Goal: Task Accomplishment & Management: Manage account settings

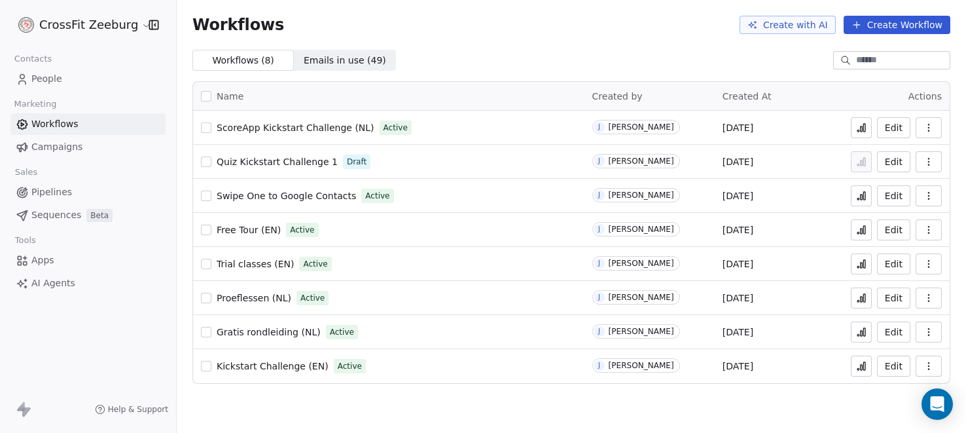
click at [48, 76] on span "People" at bounding box center [46, 79] width 31 height 14
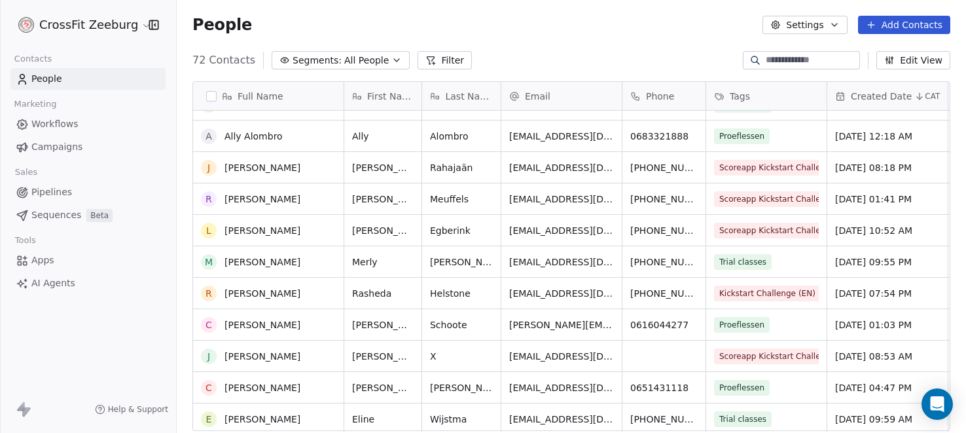
scroll to position [238, 0]
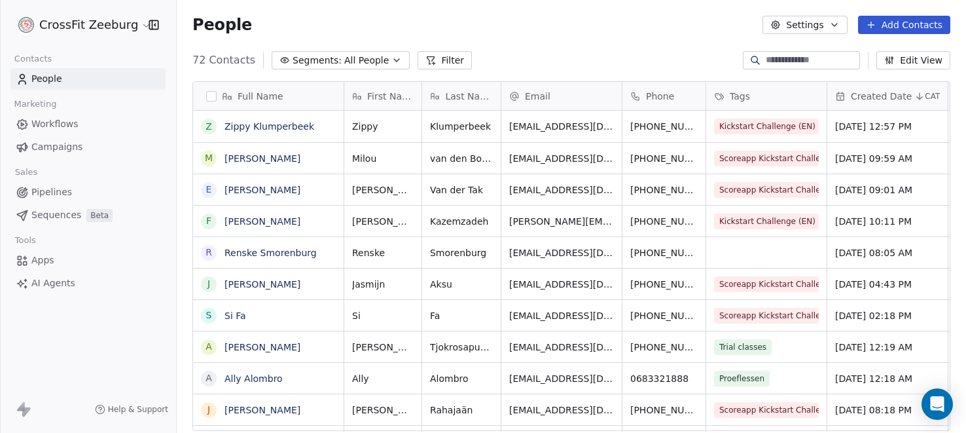
click at [50, 80] on span "People" at bounding box center [46, 79] width 31 height 14
click at [781, 24] on icon "button" at bounding box center [775, 25] width 10 height 10
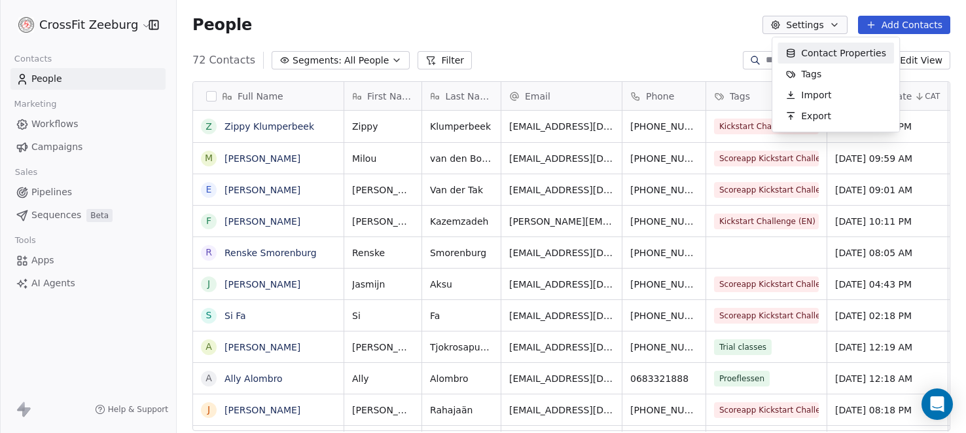
click at [646, 19] on html "CrossFit Zeeburg Contacts People Marketing Workflows Campaigns Sales Pipelines …" at bounding box center [483, 216] width 966 height 433
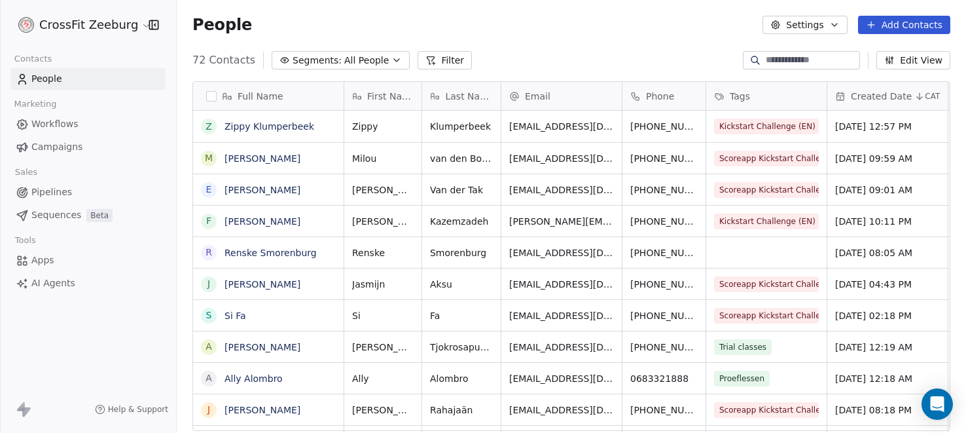
click at [23, 27] on html "CrossFit Zeeburg Contacts People Marketing Workflows Campaigns Sales Pipelines …" at bounding box center [483, 216] width 966 height 433
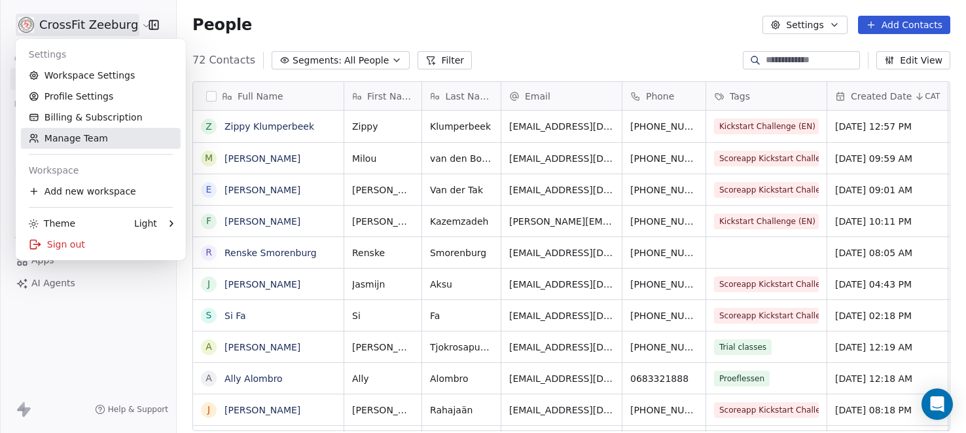
click at [56, 135] on link "Manage Team" at bounding box center [101, 138] width 160 height 21
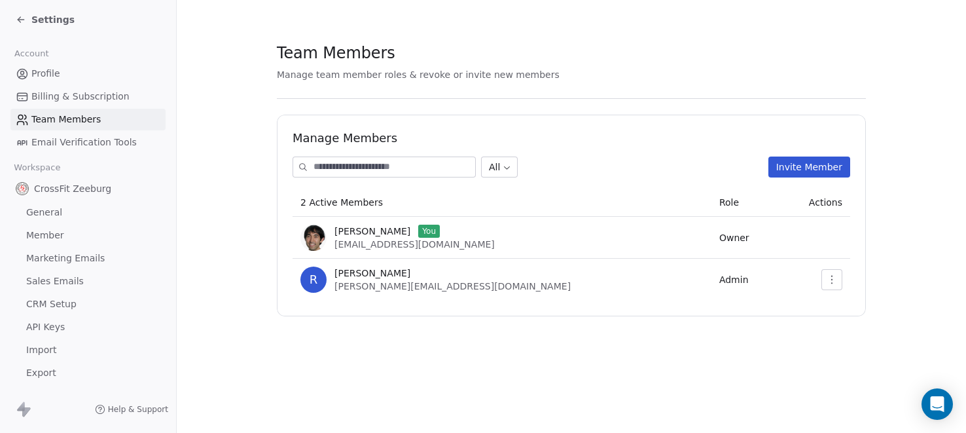
click at [828, 282] on icon "button" at bounding box center [832, 279] width 10 height 10
click at [734, 357] on section "Team Members Manage team member roles & revoke or invite new members Manage Mem…" at bounding box center [571, 179] width 789 height 358
click at [19, 18] on icon at bounding box center [19, 18] width 3 height 3
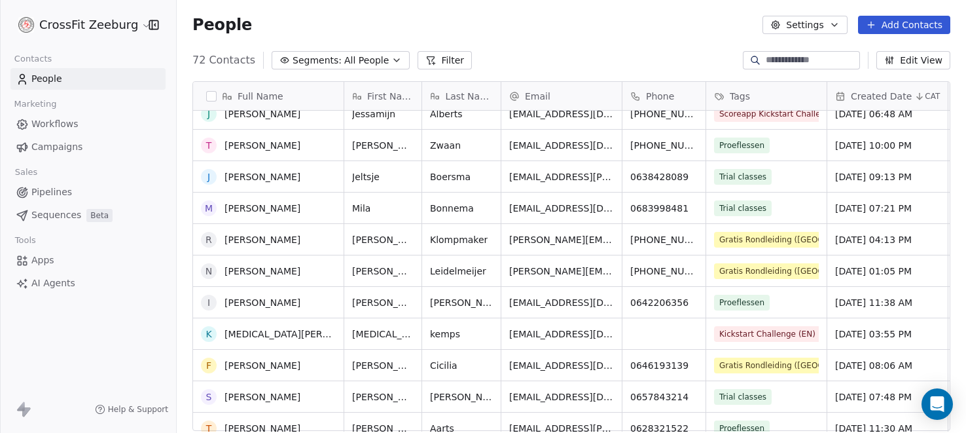
scroll to position [649, 0]
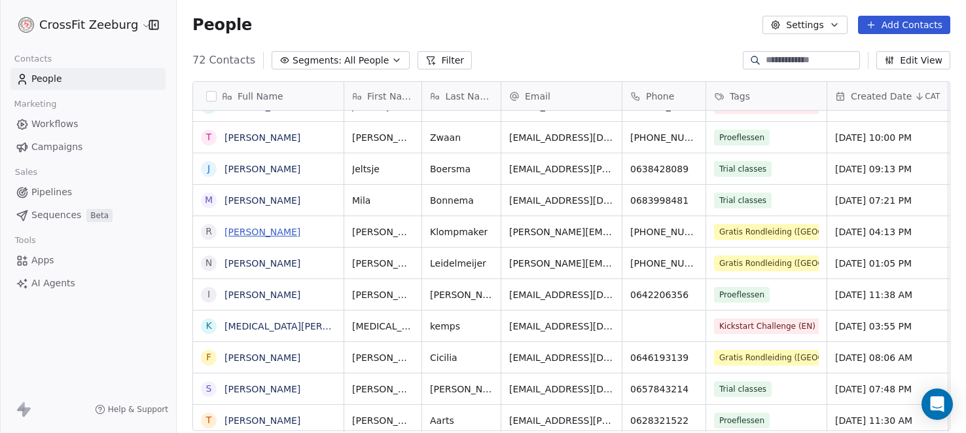
click at [267, 230] on link "[PERSON_NAME]" at bounding box center [262, 231] width 76 height 10
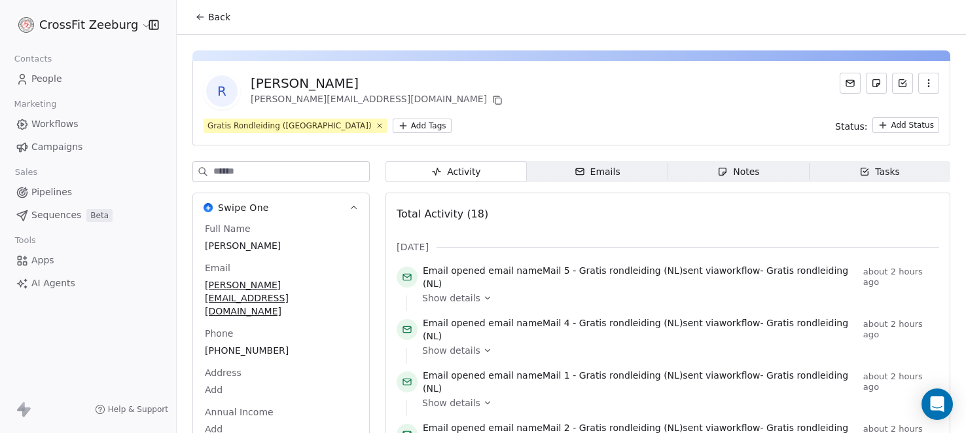
click at [933, 78] on icon "button" at bounding box center [928, 83] width 10 height 10
click at [897, 120] on div "Delete" at bounding box center [910, 111] width 88 height 21
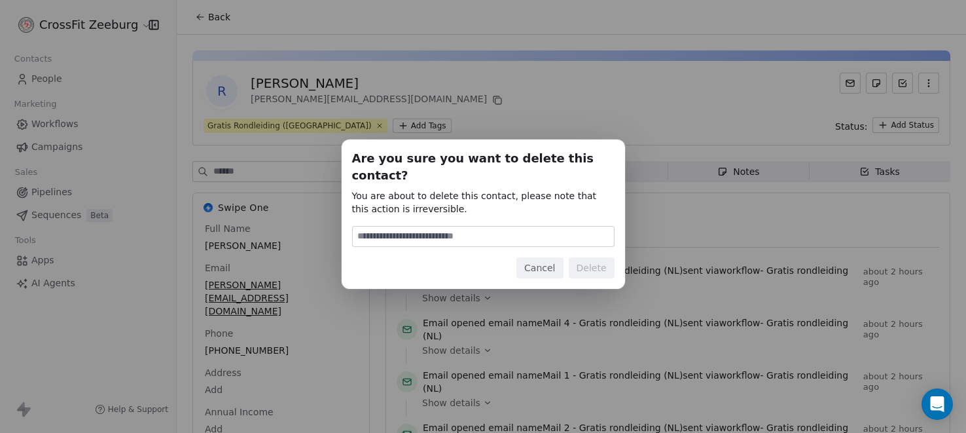
click at [510, 226] on input at bounding box center [483, 236] width 261 height 20
type input "******"
click at [590, 257] on button "Delete" at bounding box center [592, 267] width 46 height 21
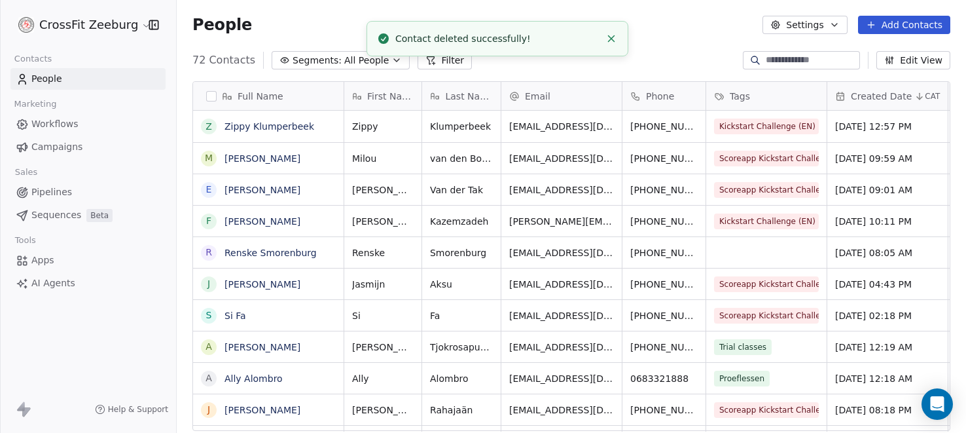
scroll to position [380, 789]
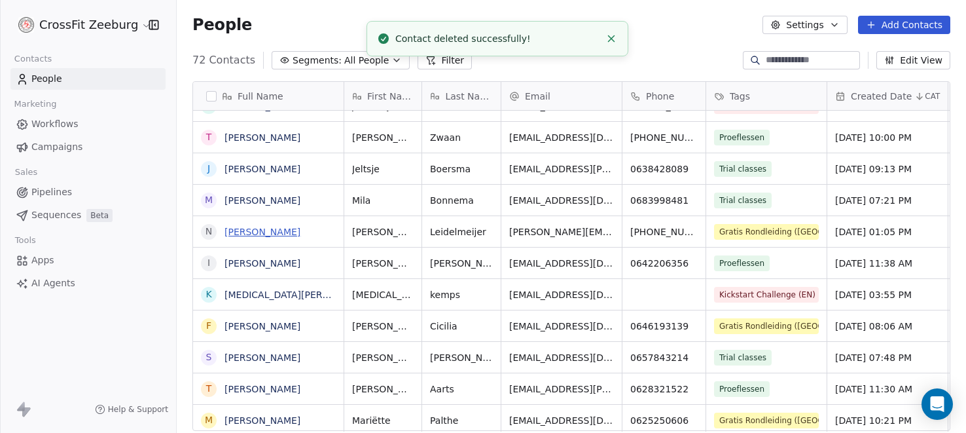
click at [251, 226] on link "[PERSON_NAME]" at bounding box center [262, 231] width 76 height 10
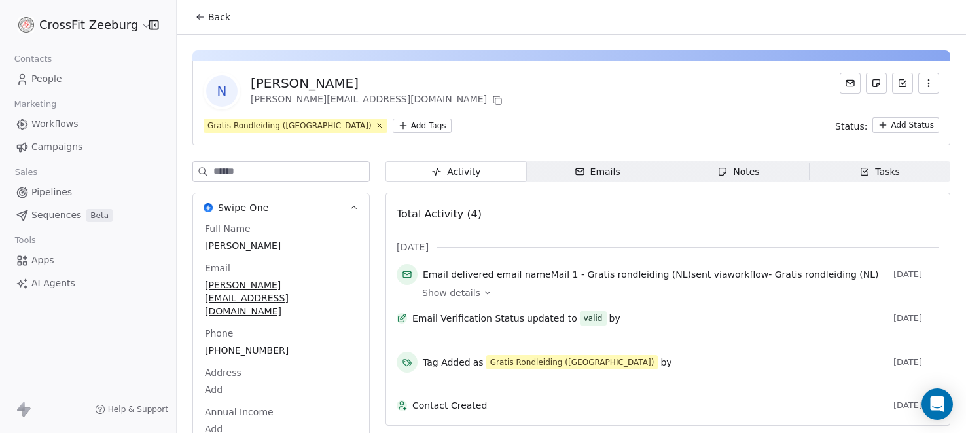
click at [930, 79] on icon "button" at bounding box center [928, 83] width 10 height 10
click at [883, 112] on div "Delete" at bounding box center [910, 111] width 88 height 21
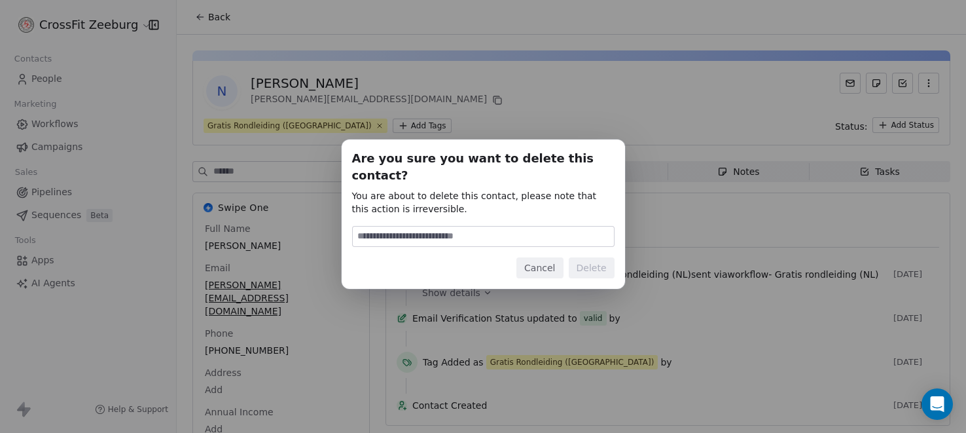
click at [457, 232] on input at bounding box center [483, 236] width 261 height 20
type input "******"
click at [601, 259] on button "Delete" at bounding box center [592, 267] width 46 height 21
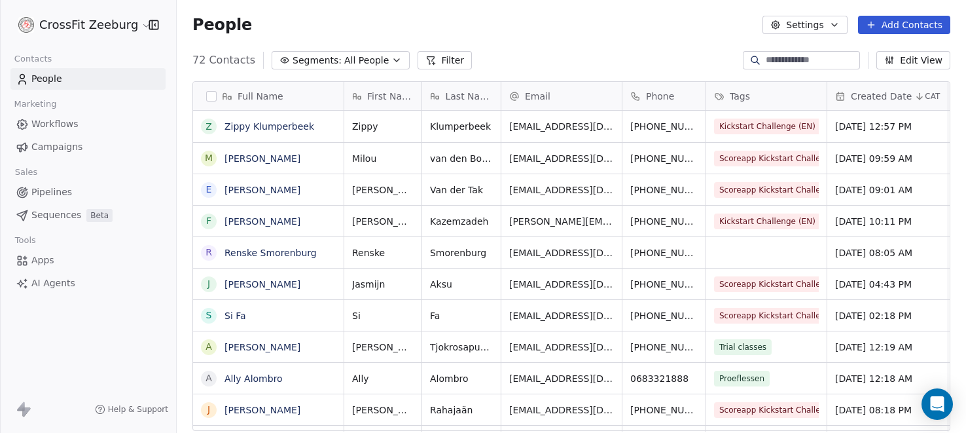
click at [873, 95] on span "Created Date" at bounding box center [881, 96] width 61 height 13
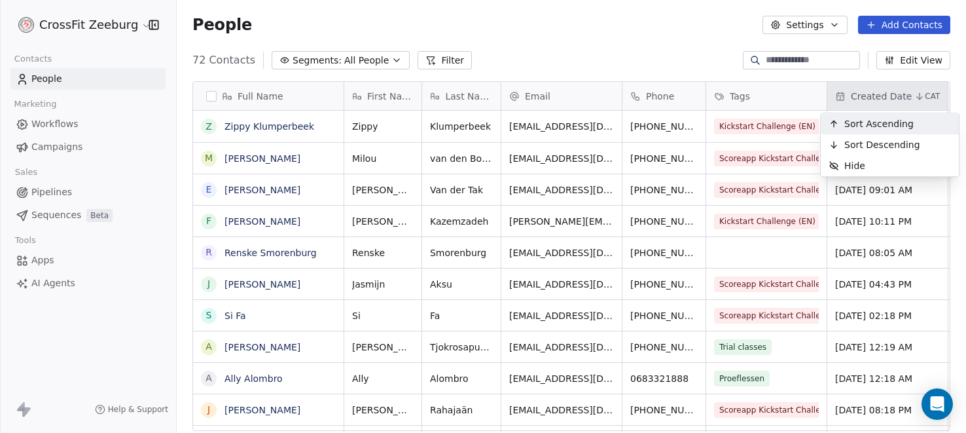
click at [859, 125] on span "Sort Ascending" at bounding box center [878, 123] width 69 height 13
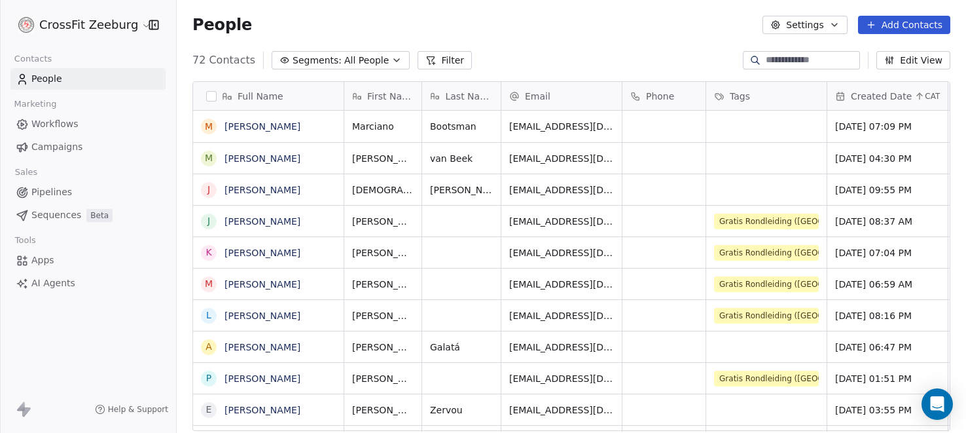
click at [877, 90] on span "Created Date" at bounding box center [881, 96] width 61 height 13
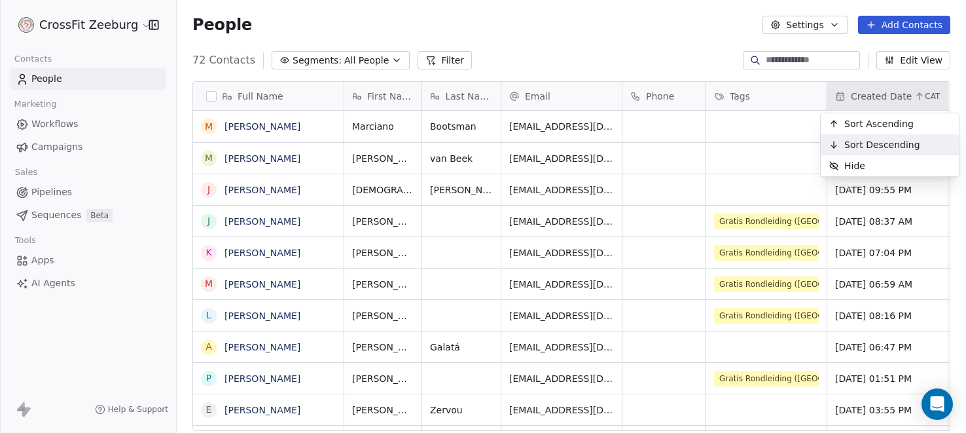
click at [857, 141] on span "Sort Descending" at bounding box center [882, 144] width 76 height 13
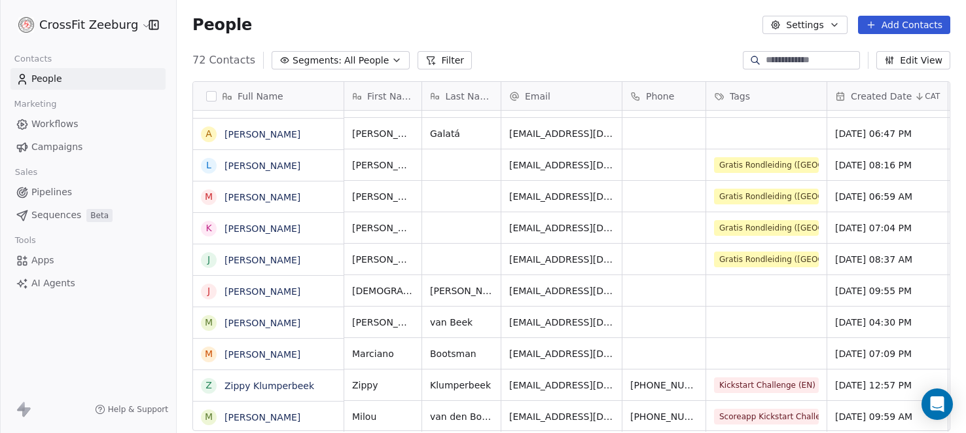
click at [880, 93] on span "Created Date" at bounding box center [881, 96] width 61 height 13
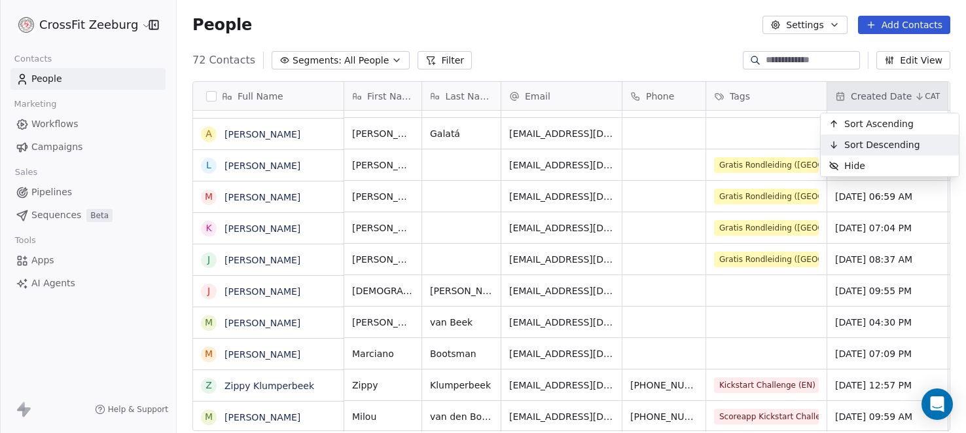
click at [858, 140] on span "Sort Descending" at bounding box center [882, 144] width 76 height 13
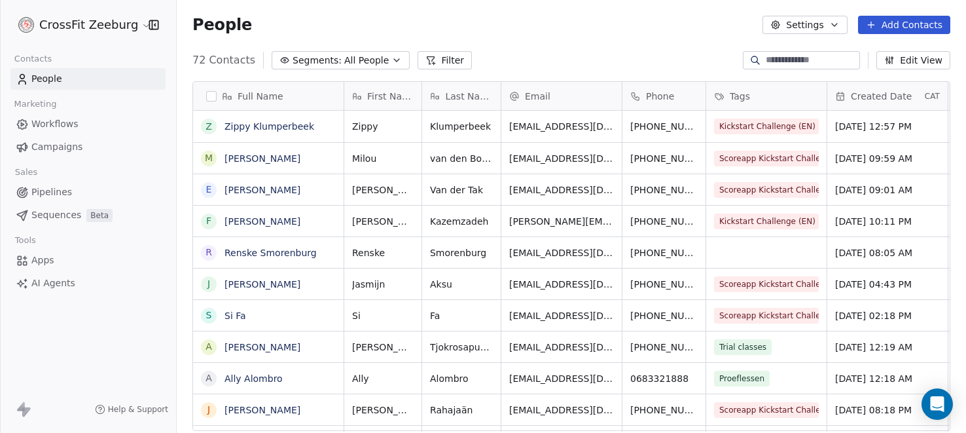
click at [840, 24] on icon "button" at bounding box center [834, 25] width 10 height 10
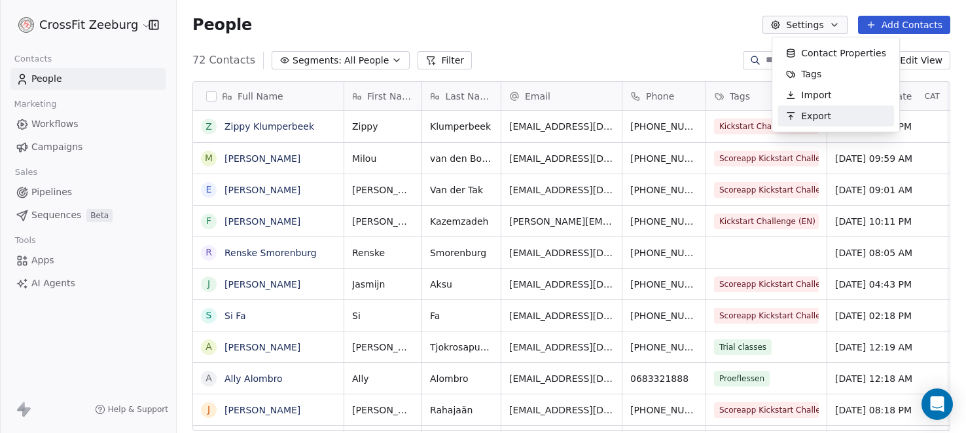
click at [810, 116] on span "Export" at bounding box center [816, 116] width 30 height 14
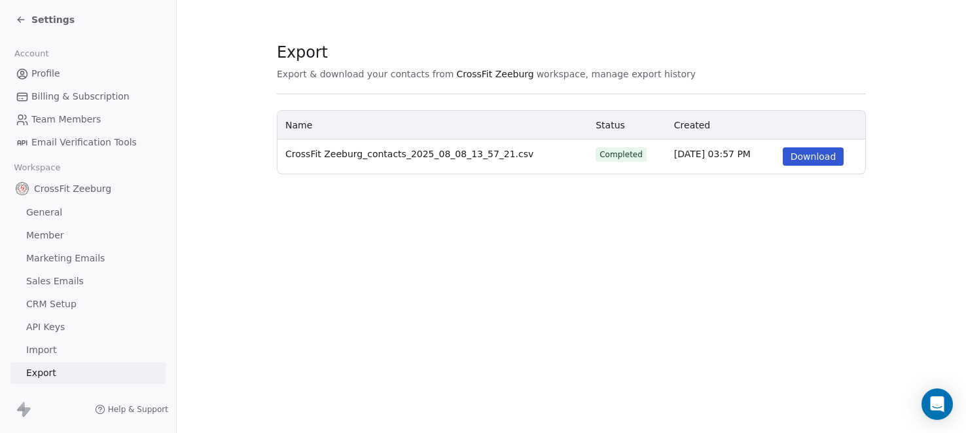
click at [805, 155] on button "Download" at bounding box center [814, 156] width 62 height 18
click at [44, 347] on span "Import" at bounding box center [41, 350] width 30 height 14
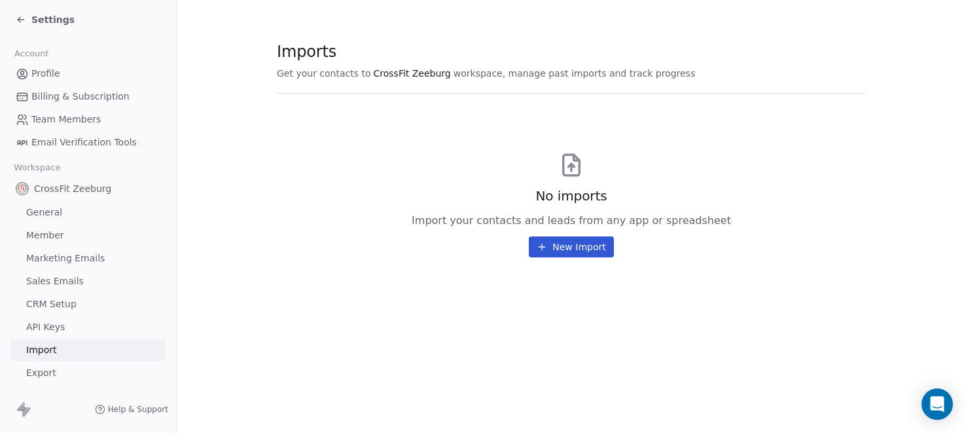
click at [45, 236] on span "Member" at bounding box center [45, 235] width 38 height 14
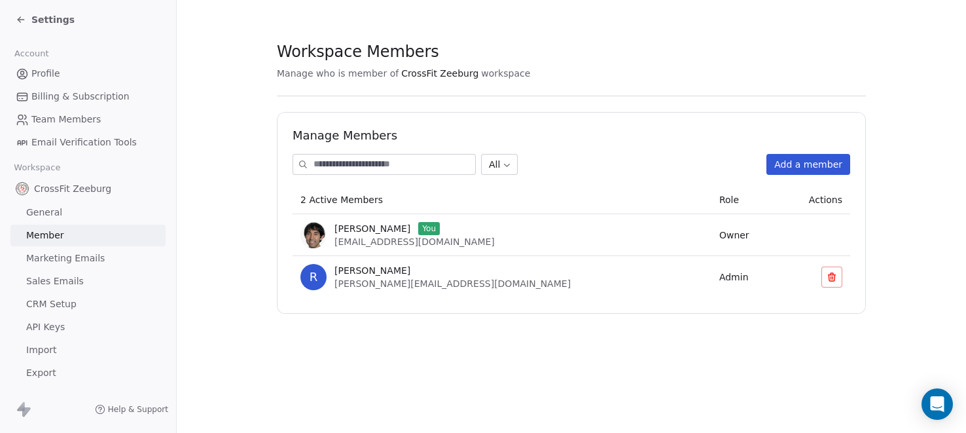
click at [52, 209] on span "General" at bounding box center [44, 212] width 36 height 14
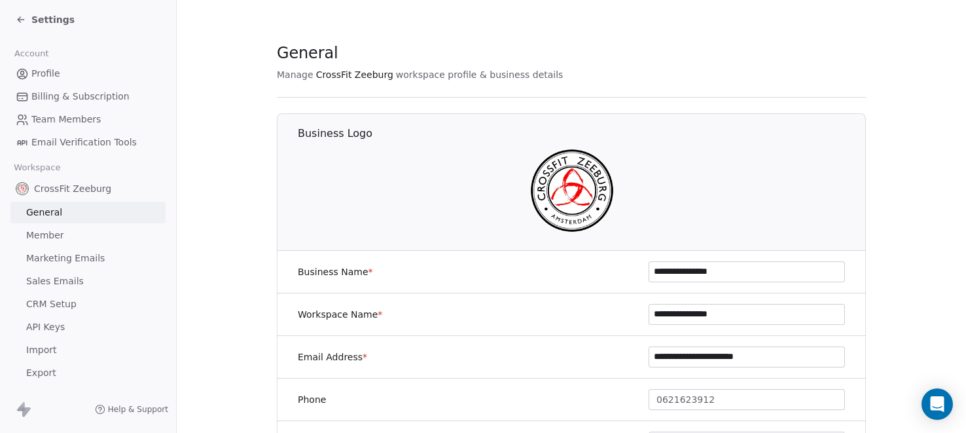
click at [50, 259] on span "Marketing Emails" at bounding box center [65, 258] width 79 height 14
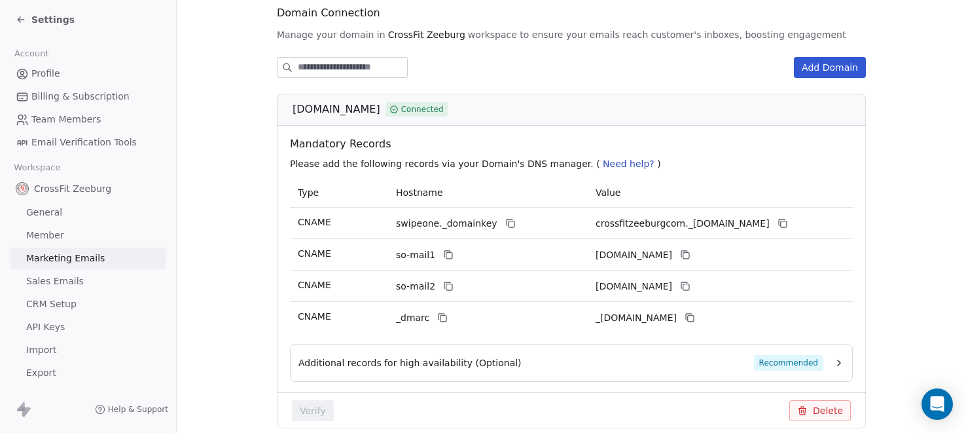
scroll to position [209, 0]
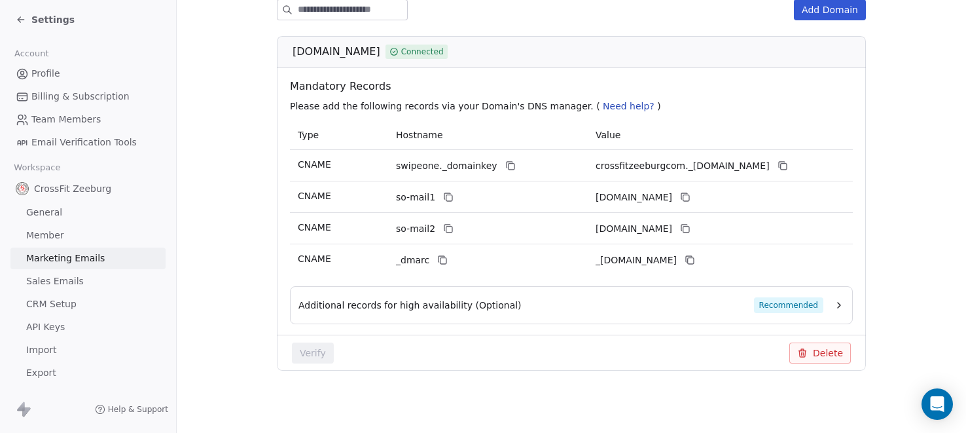
click at [362, 302] on span "Additional records for high availability (Optional)" at bounding box center [409, 304] width 223 height 13
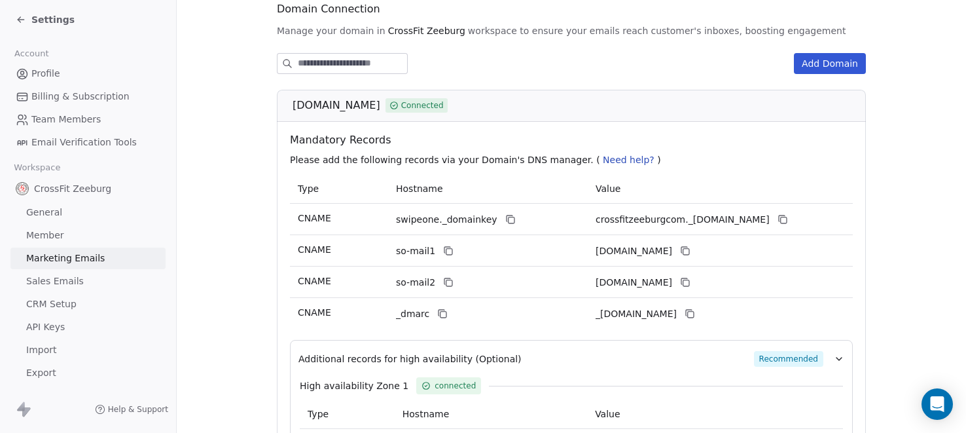
scroll to position [148, 0]
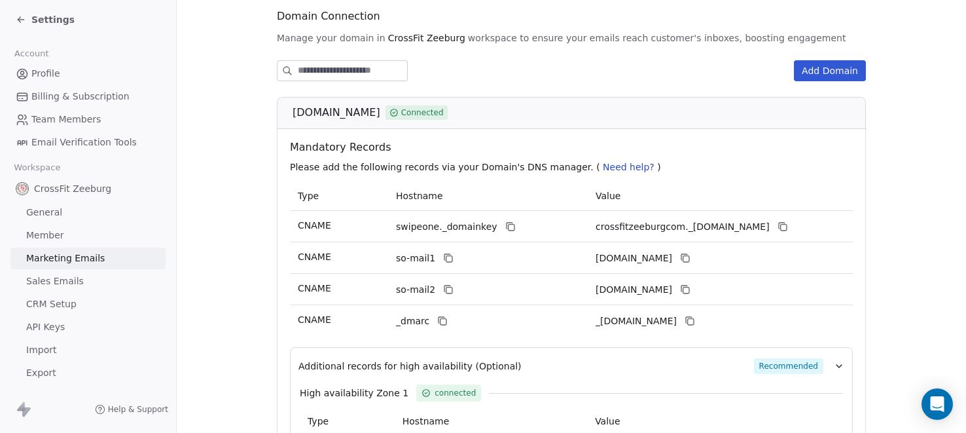
click at [64, 282] on span "Sales Emails" at bounding box center [55, 281] width 58 height 14
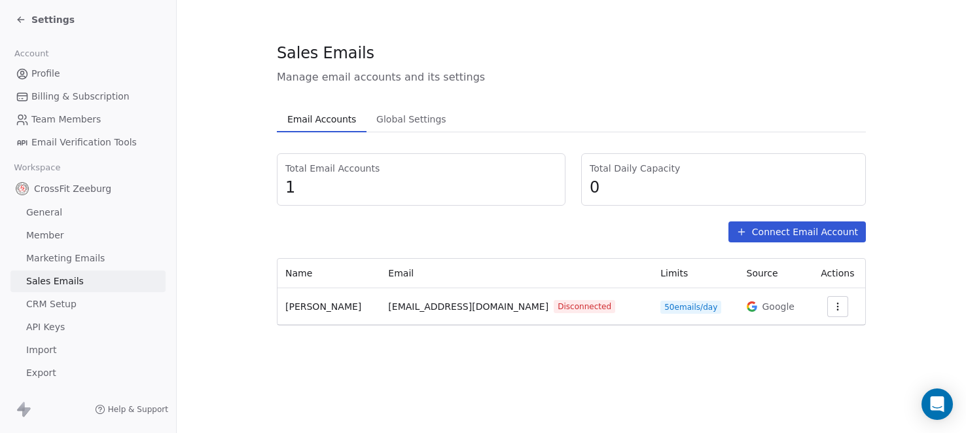
click at [395, 115] on span "Global Settings" at bounding box center [411, 119] width 80 height 18
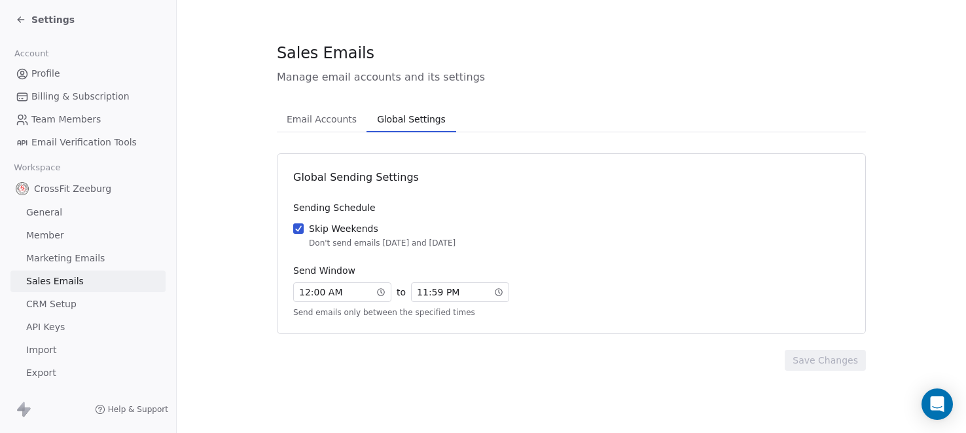
click at [327, 125] on span "Email Accounts" at bounding box center [321, 119] width 80 height 18
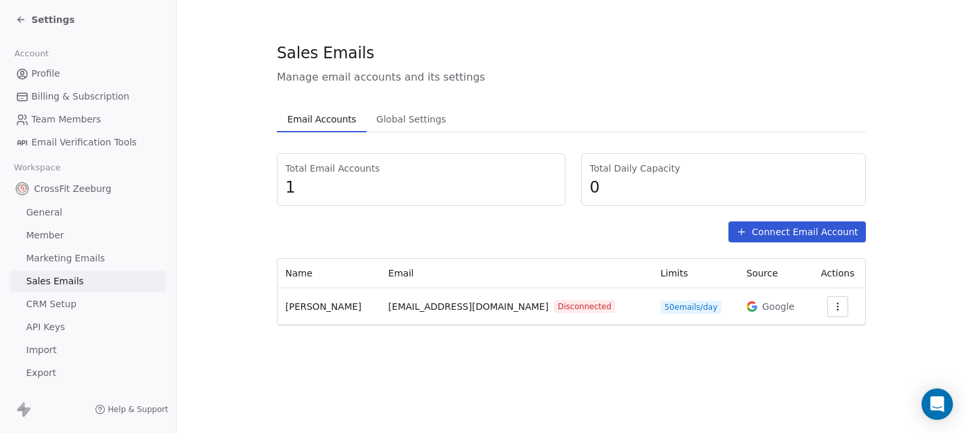
click at [73, 253] on span "Marketing Emails" at bounding box center [65, 258] width 79 height 14
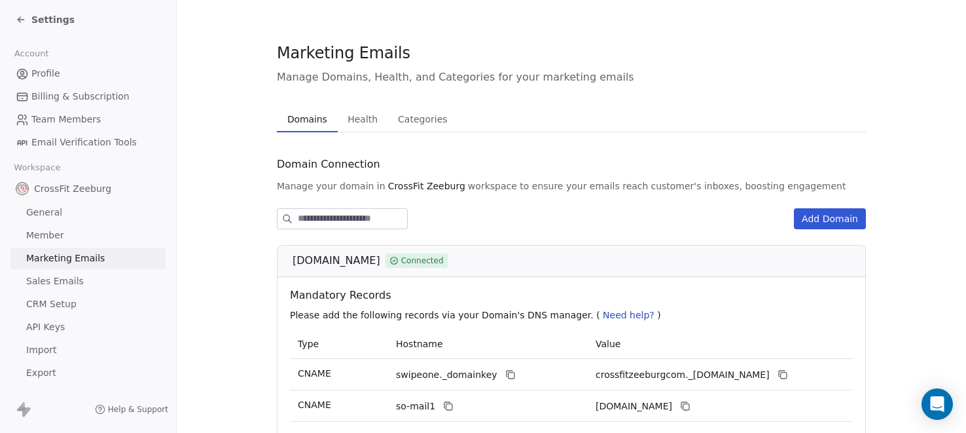
click at [49, 236] on span "Member" at bounding box center [45, 235] width 38 height 14
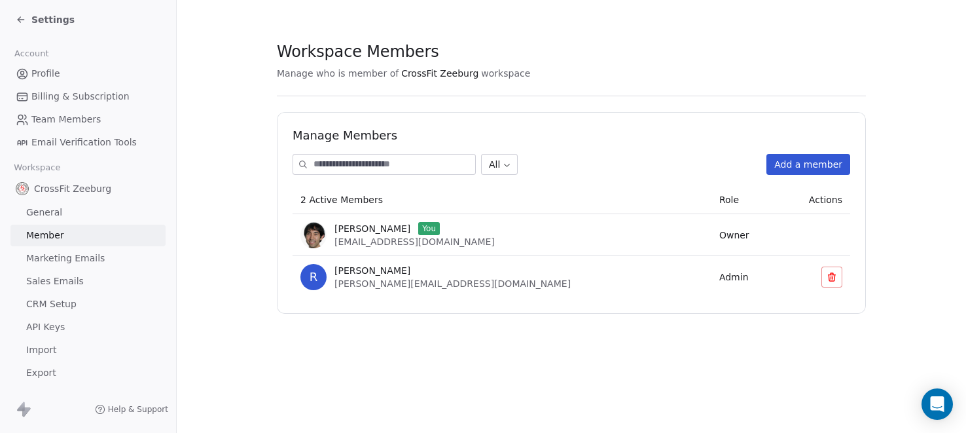
click at [25, 14] on icon at bounding box center [21, 19] width 10 height 10
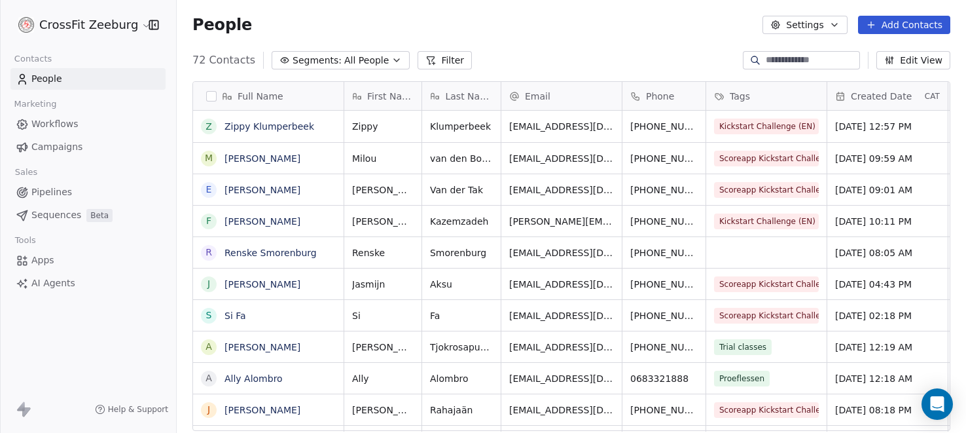
click at [1, 21] on div at bounding box center [0, 216] width 1 height 433
click at [50, 193] on span "Pipelines" at bounding box center [51, 192] width 41 height 14
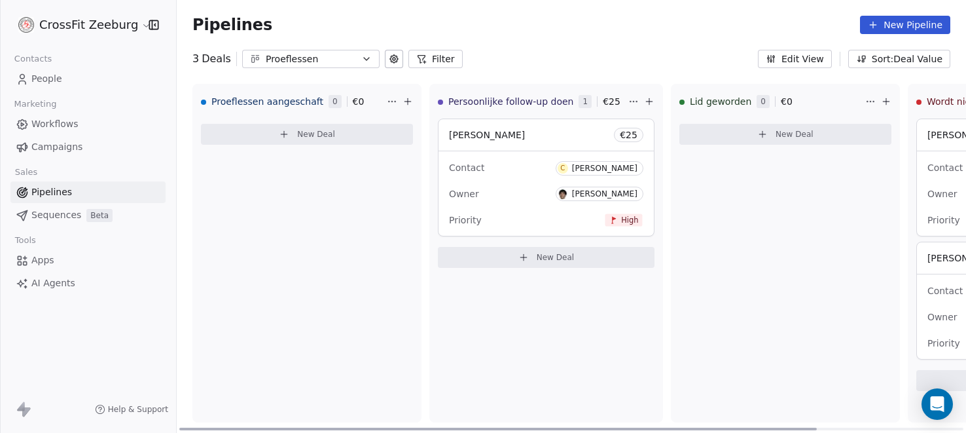
click at [516, 140] on div "Proeflessen aangeschaft 0 € 0 New Deal Persoonlijke follow-up doen 1 € 25 [PERS…" at bounding box center [571, 258] width 789 height 349
click at [304, 190] on div "Proeflessen aangeschaft 0 € 0 New Deal" at bounding box center [306, 253] width 229 height 338
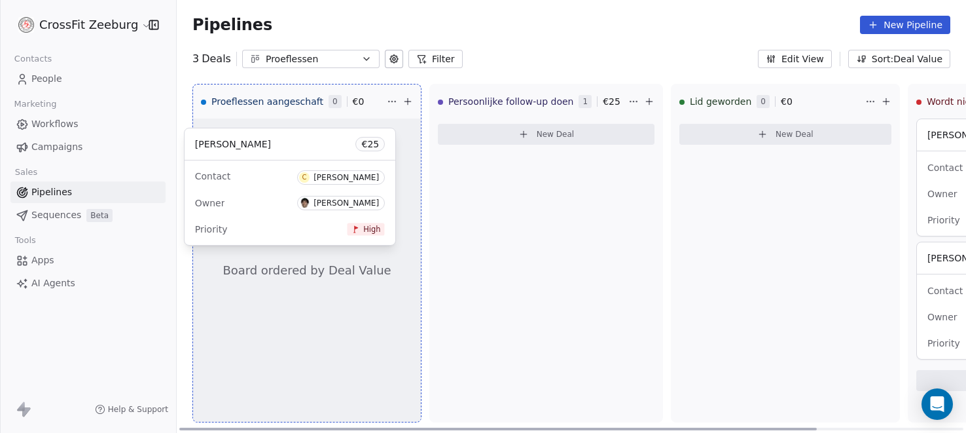
drag, startPoint x: 518, startPoint y: 137, endPoint x: 259, endPoint y: 143, distance: 259.2
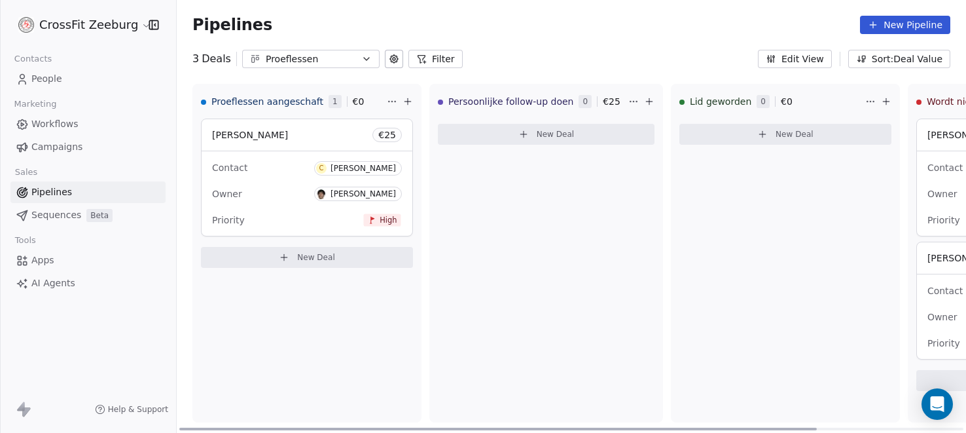
click at [283, 135] on div "[PERSON_NAME] € 25" at bounding box center [307, 134] width 211 height 31
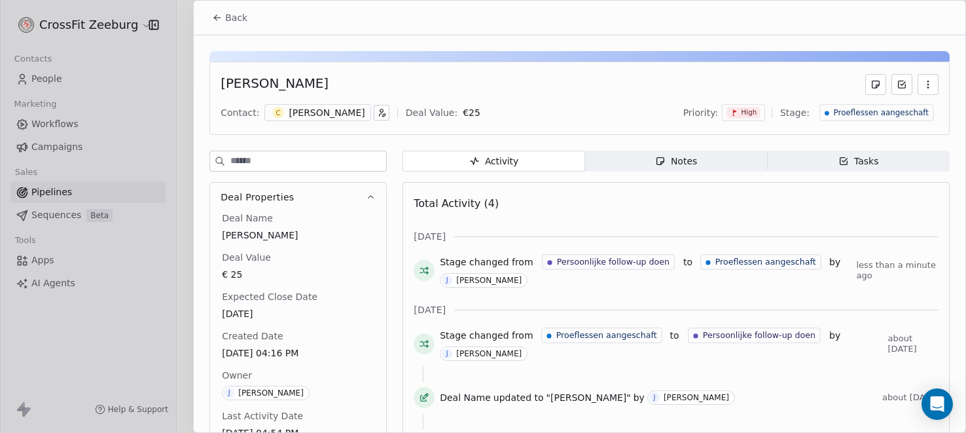
click at [237, 12] on span "Back" at bounding box center [236, 17] width 22 height 13
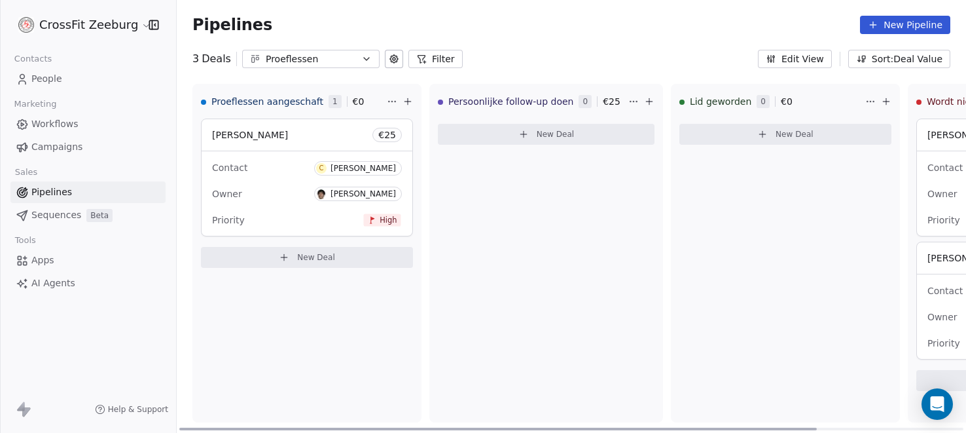
click at [316, 244] on div "[PERSON_NAME] € 25 Contact C [PERSON_NAME] Owner [PERSON_NAME] Priority High Ne…" at bounding box center [307, 192] width 212 height 149
click at [316, 257] on span "New Deal" at bounding box center [316, 257] width 38 height 10
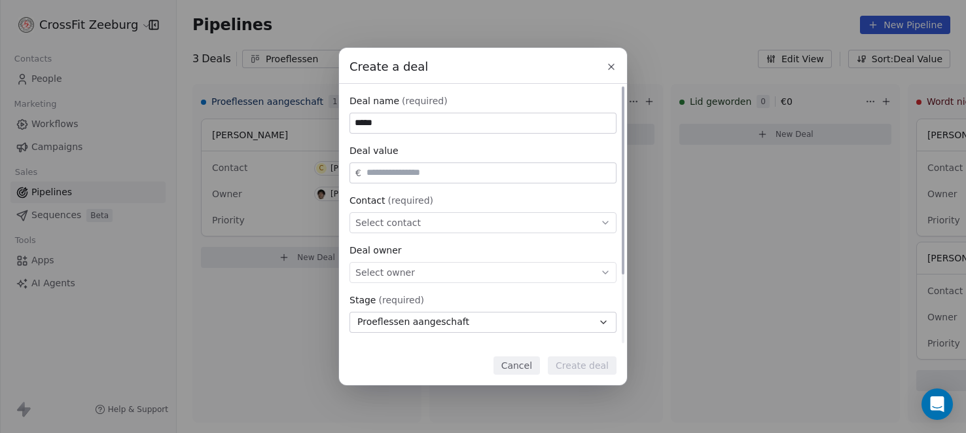
type input "*****"
click at [432, 163] on div "€" at bounding box center [482, 172] width 267 height 21
click at [429, 171] on input "text" at bounding box center [488, 173] width 249 height 10
click at [427, 217] on div "Select contact" at bounding box center [482, 222] width 267 height 21
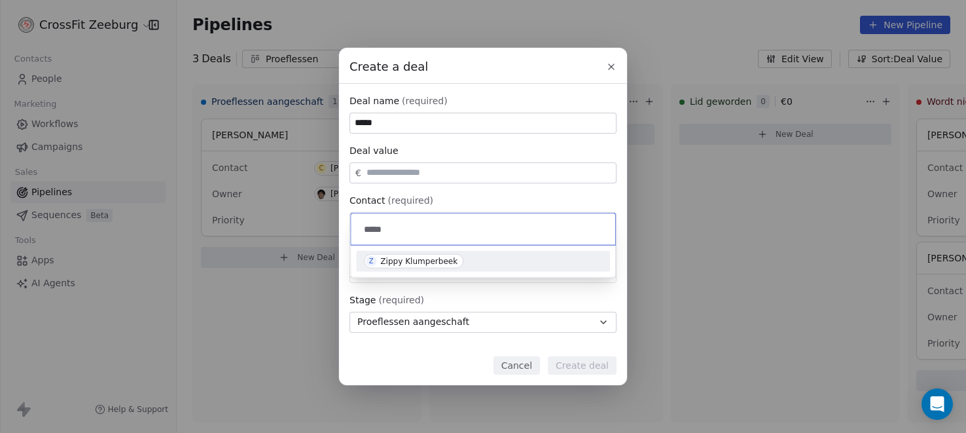
type input "*****"
click at [391, 263] on div "Zippy Klumperbeek" at bounding box center [418, 261] width 77 height 9
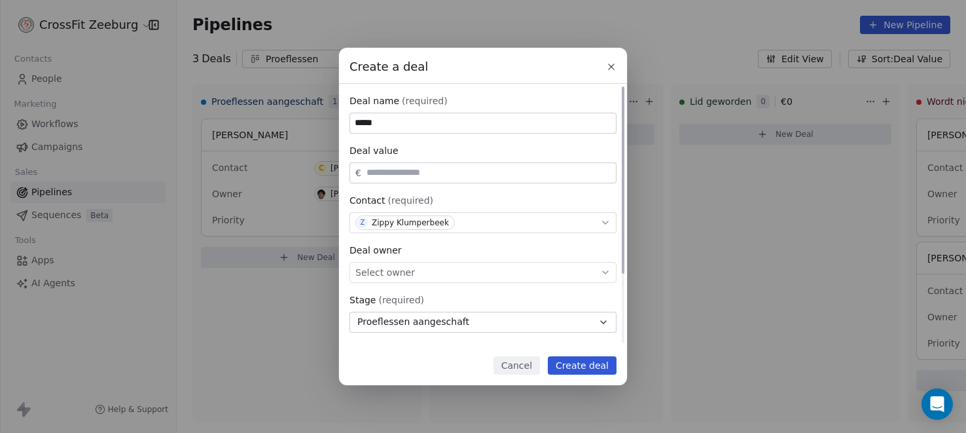
click at [412, 273] on div "Select owner" at bounding box center [482, 272] width 267 height 21
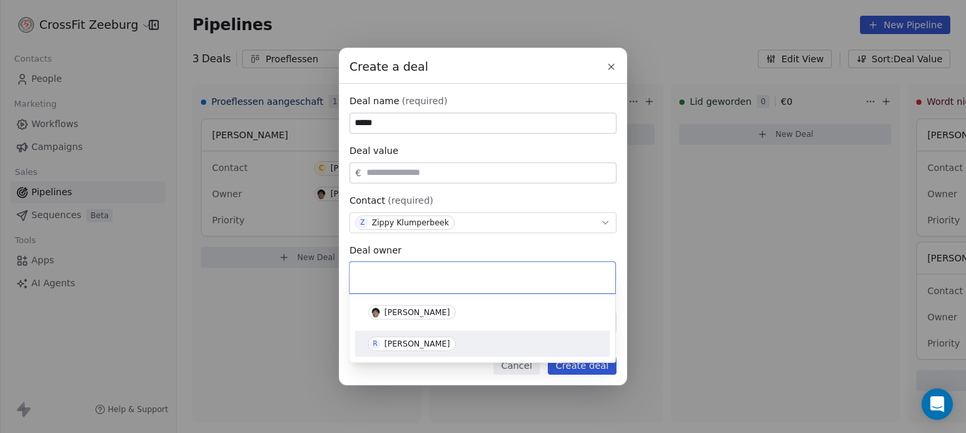
click at [399, 340] on div "[PERSON_NAME]" at bounding box center [416, 343] width 65 height 9
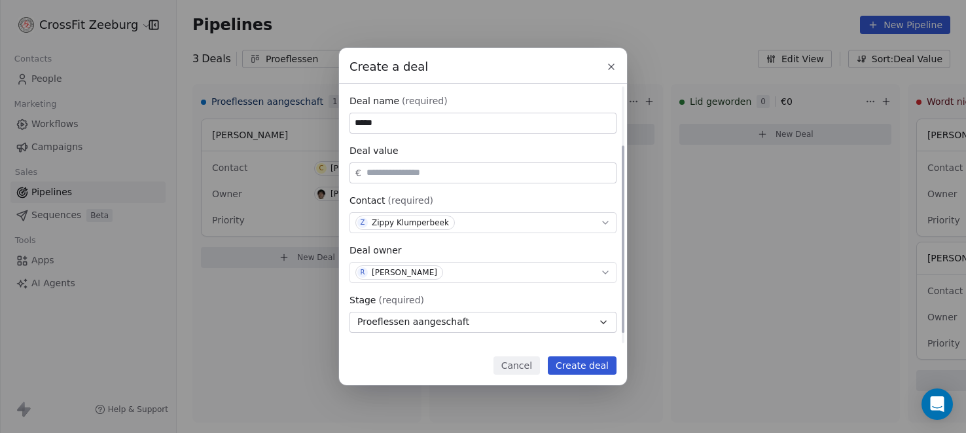
scroll to position [96, 0]
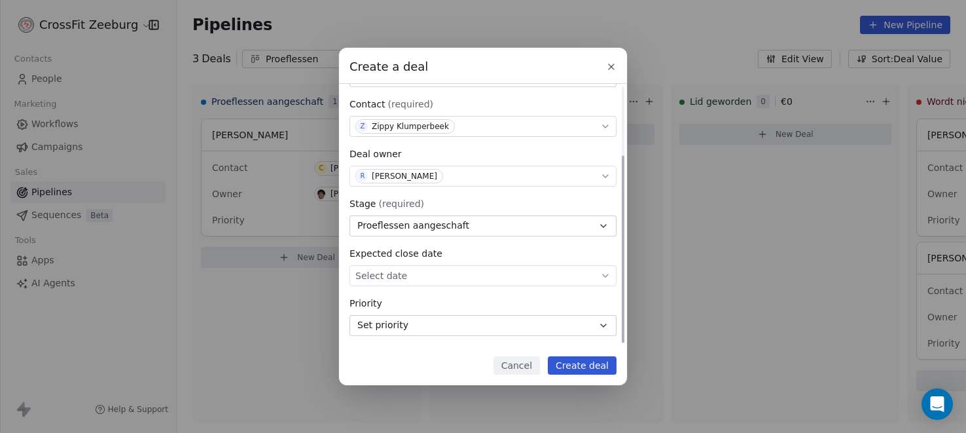
click at [517, 232] on button "Proeflessen aangeschaft" at bounding box center [482, 225] width 267 height 21
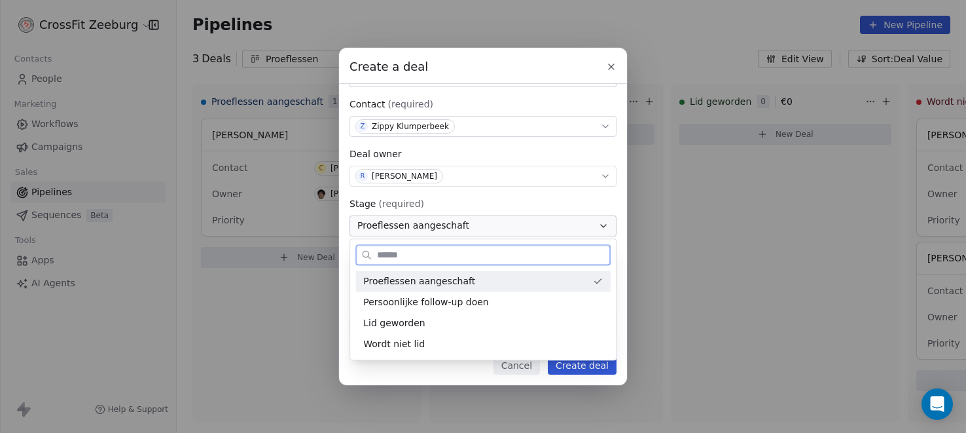
click at [446, 285] on span "Proeflessen aangeschaft" at bounding box center [419, 281] width 112 height 14
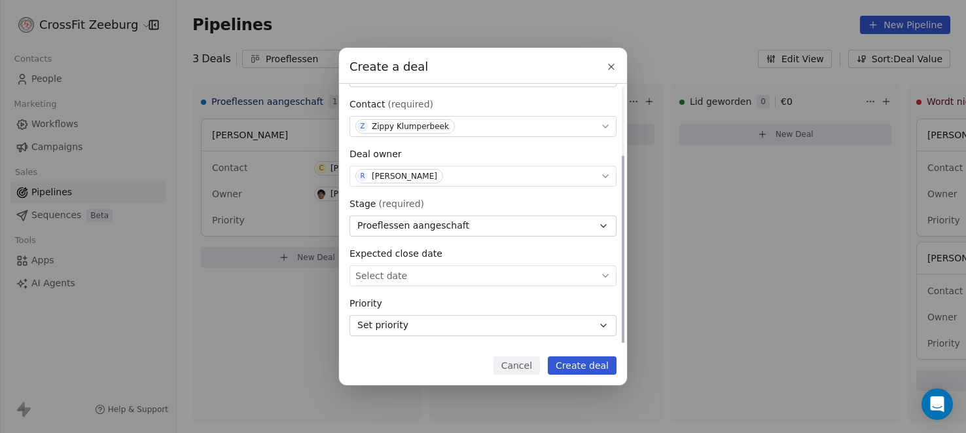
click at [459, 279] on body "CrossFit Zeeburg Contacts People Marketing Workflows Campaigns Sales Pipelines …" at bounding box center [483, 216] width 966 height 433
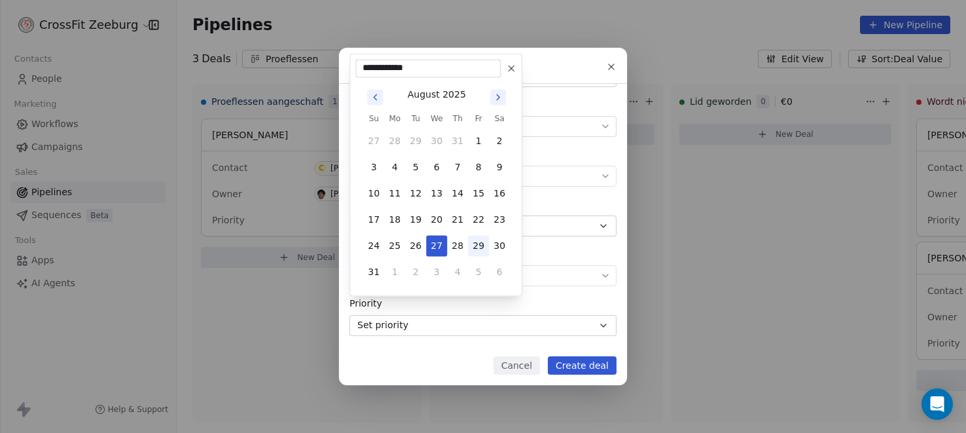
click at [486, 245] on button "29" at bounding box center [478, 245] width 21 height 21
type input "**********"
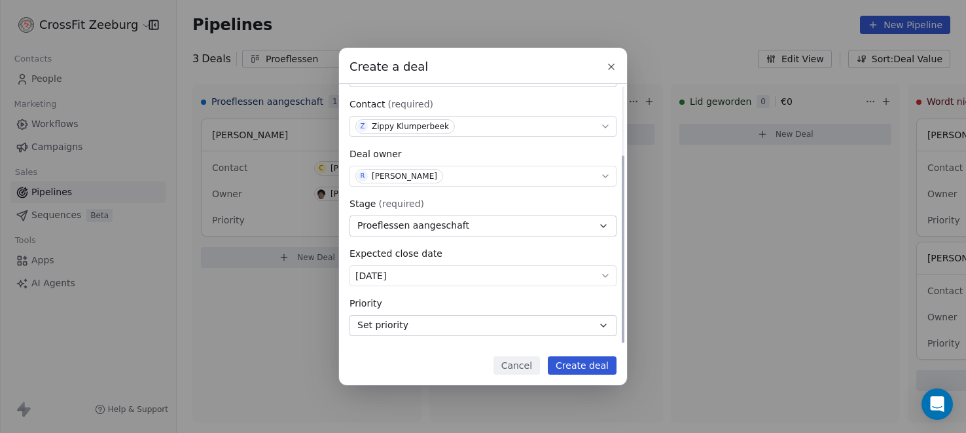
click at [471, 330] on button "Set priority" at bounding box center [482, 325] width 267 height 21
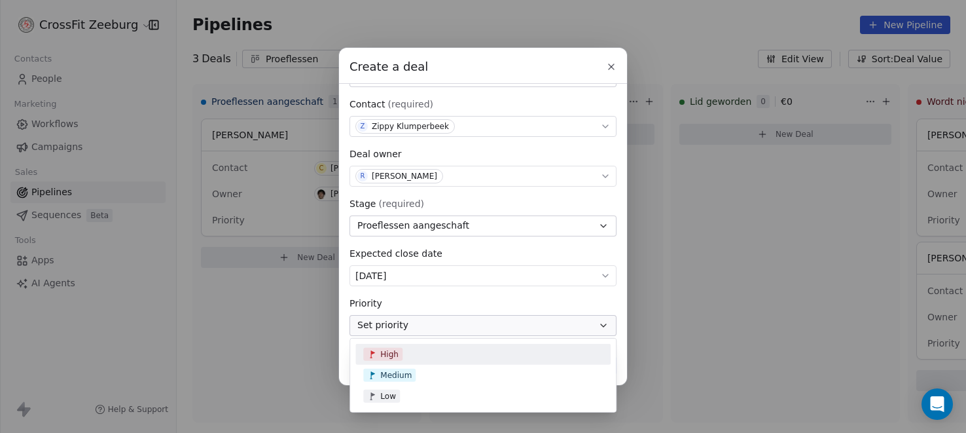
click at [421, 355] on div "High" at bounding box center [483, 354] width 240 height 13
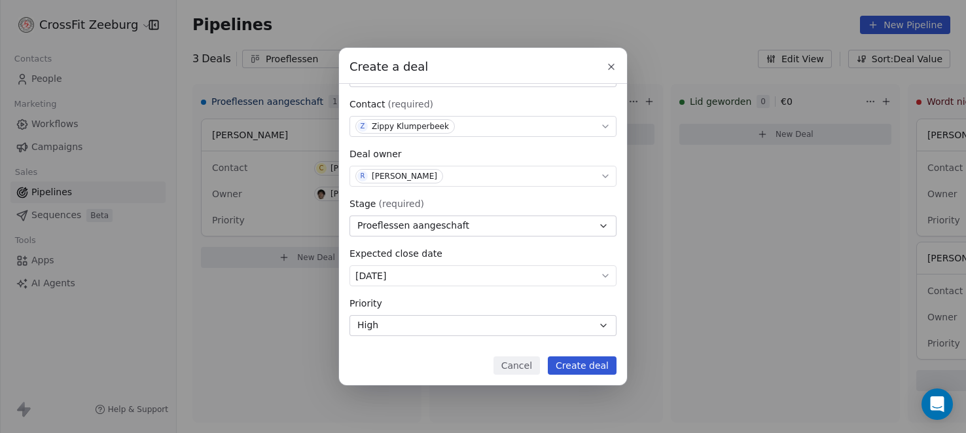
click at [579, 366] on button "Create deal" at bounding box center [582, 365] width 69 height 18
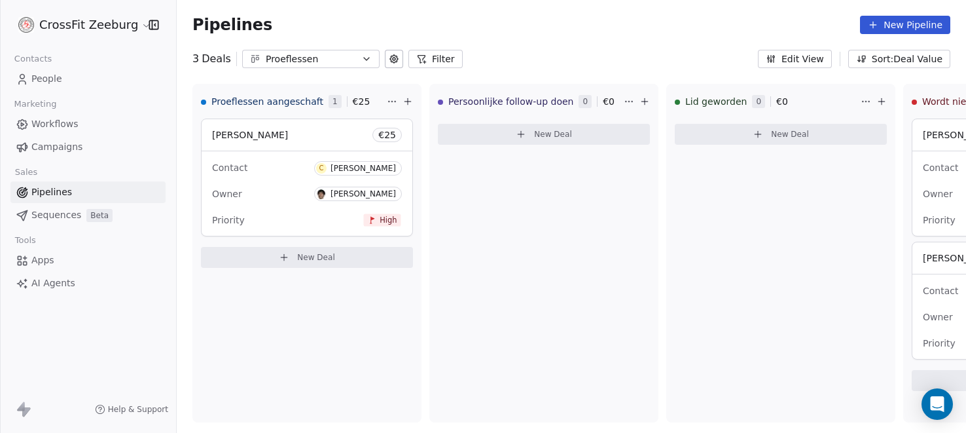
click at [67, 217] on span "Sequences" at bounding box center [56, 215] width 50 height 14
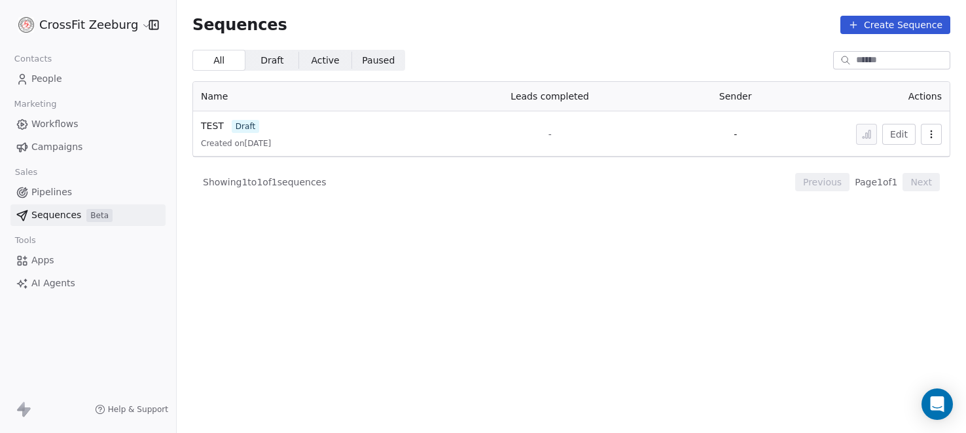
click at [62, 188] on span "Pipelines" at bounding box center [51, 192] width 41 height 14
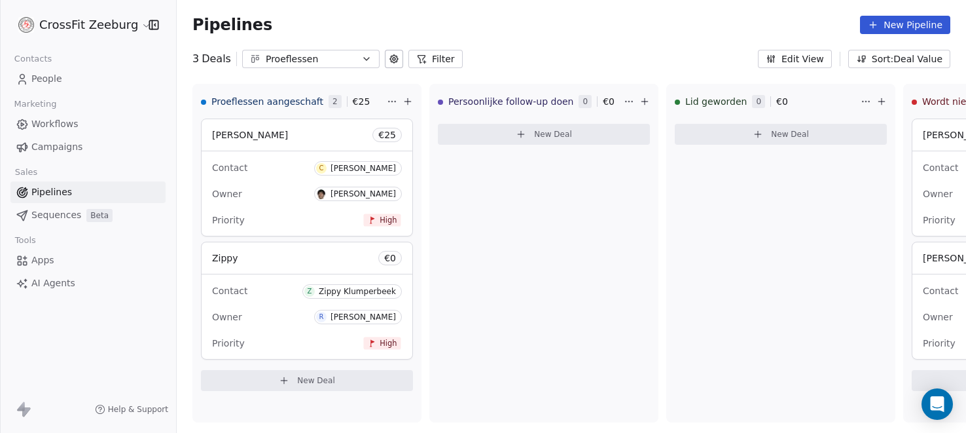
click at [364, 59] on icon "button" at bounding box center [366, 59] width 5 height 3
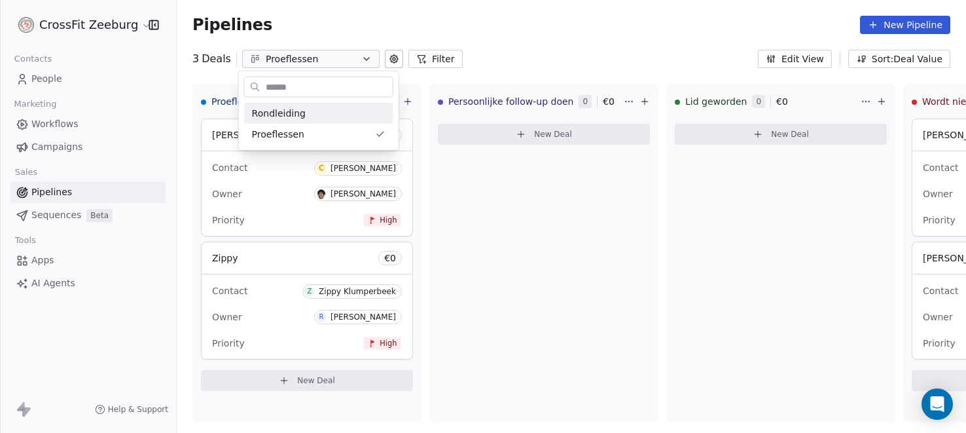
click at [389, 62] on html "CrossFit Zeeburg Contacts People Marketing Workflows Campaigns Sales Pipelines …" at bounding box center [483, 216] width 966 height 433
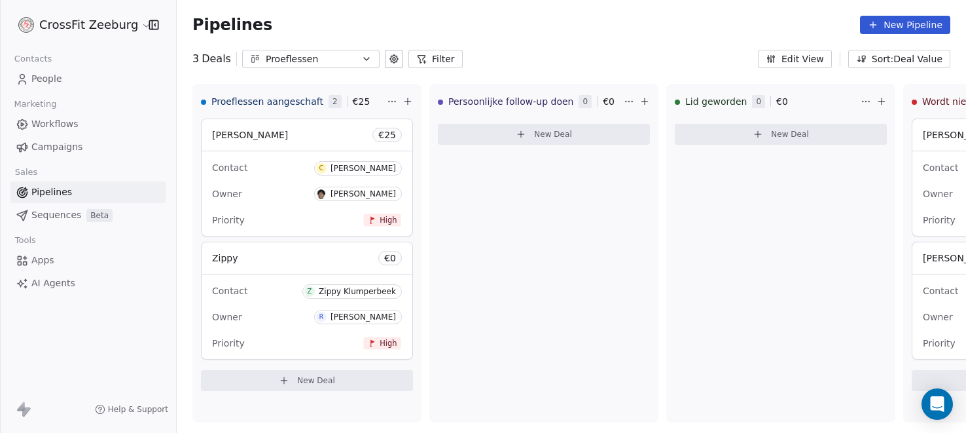
click at [390, 62] on icon at bounding box center [394, 59] width 8 height 8
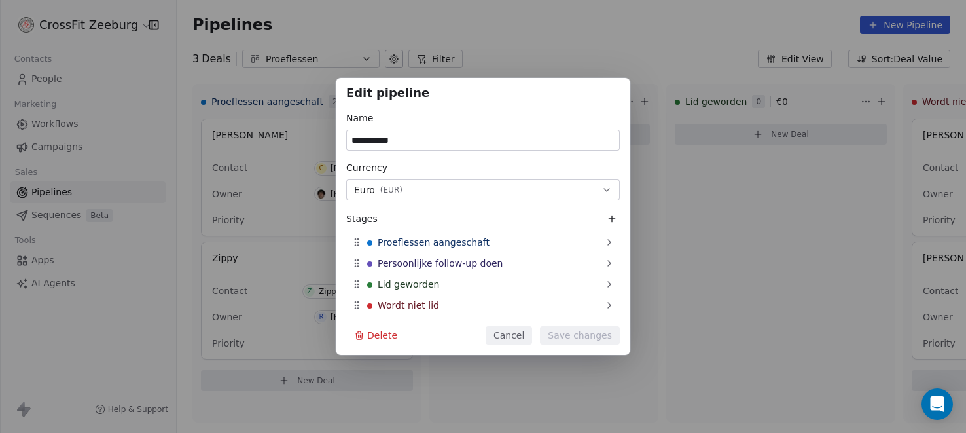
click at [544, 51] on div "**********" at bounding box center [483, 216] width 966 height 433
click at [507, 333] on button "Cancel" at bounding box center [509, 335] width 46 height 18
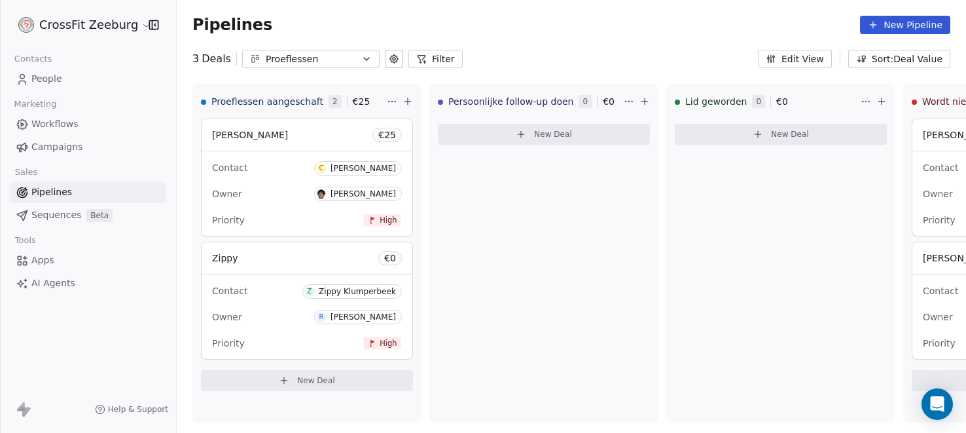
click at [897, 22] on button "New Pipeline" at bounding box center [905, 25] width 90 height 18
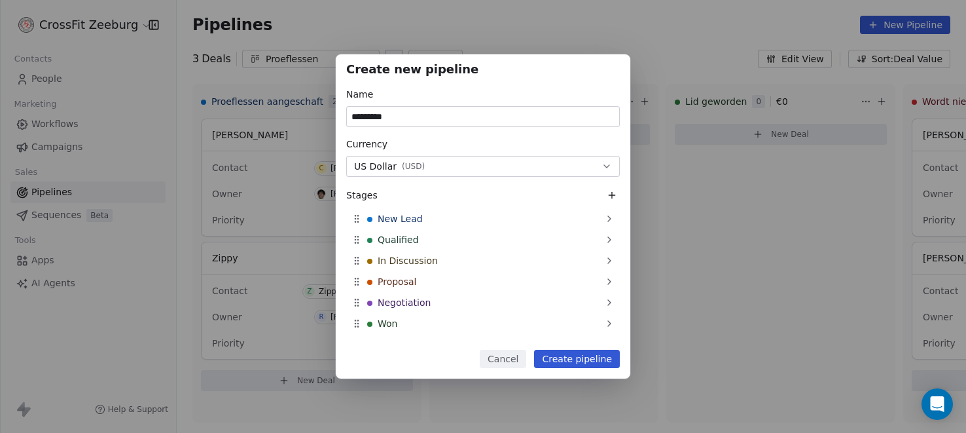
type input "*********"
click at [507, 168] on button "US Dollar ( USD )" at bounding box center [483, 166] width 274 height 21
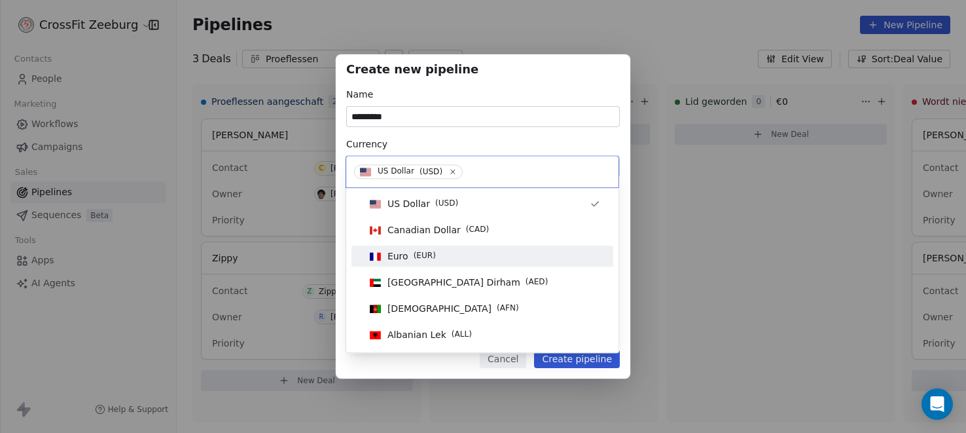
click at [405, 255] on span "Euro" at bounding box center [397, 255] width 21 height 13
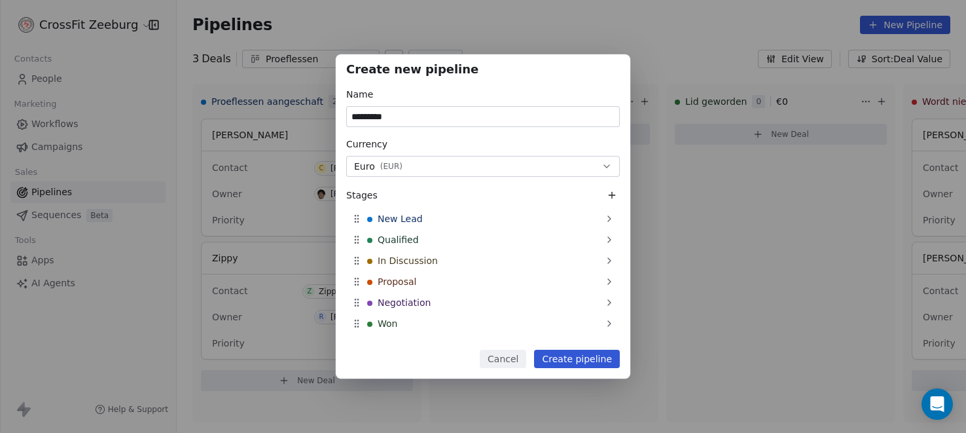
click at [585, 363] on button "Create pipeline" at bounding box center [577, 358] width 86 height 18
